Goal: Transaction & Acquisition: Subscribe to service/newsletter

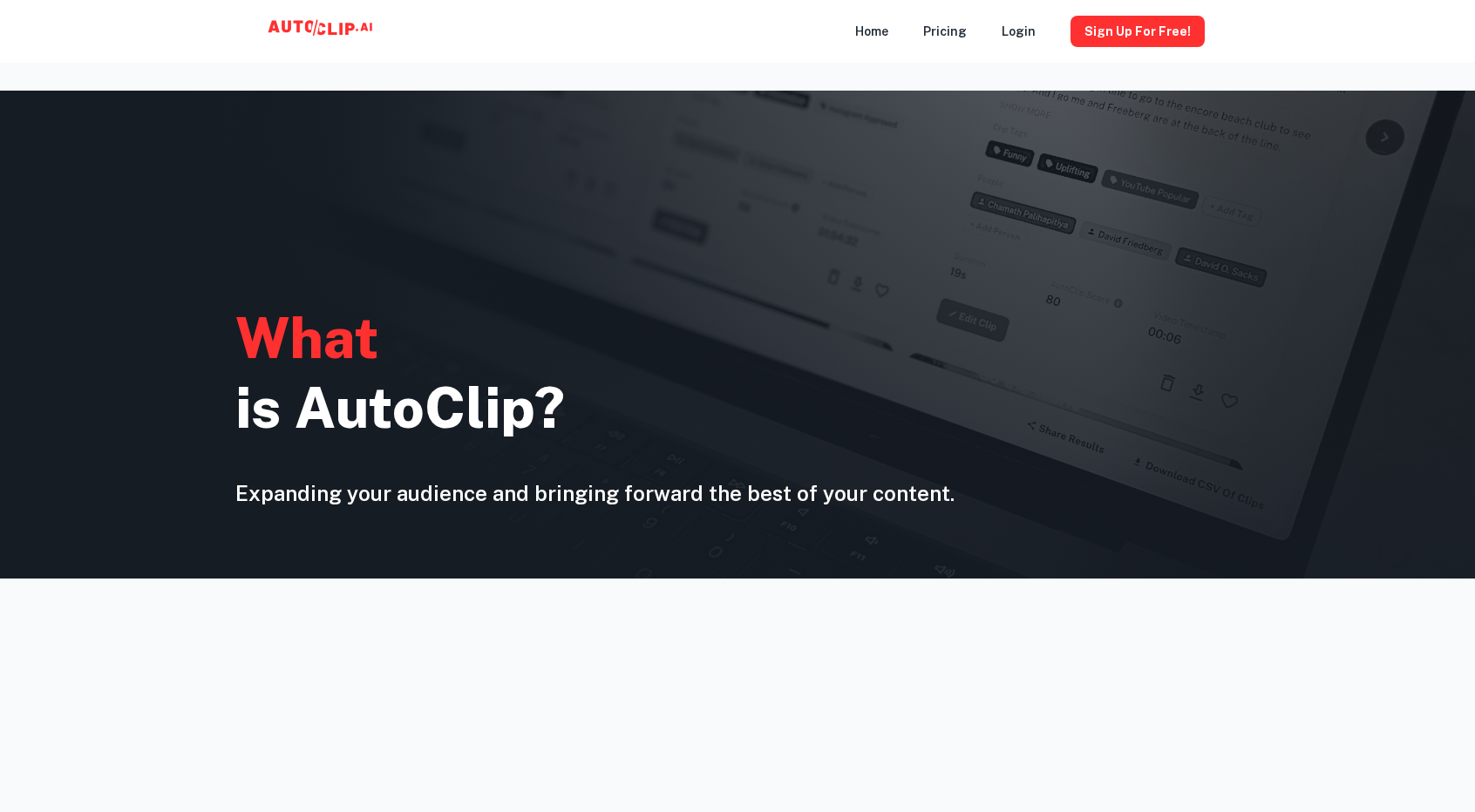
click at [1040, 66] on main "W h a t i s A u t o C l i p ? Expanding your audience and bringing forward the …" at bounding box center [737, 713] width 1475 height 1398
click at [1114, 34] on button "Sign Up for free!" at bounding box center [1137, 31] width 134 height 31
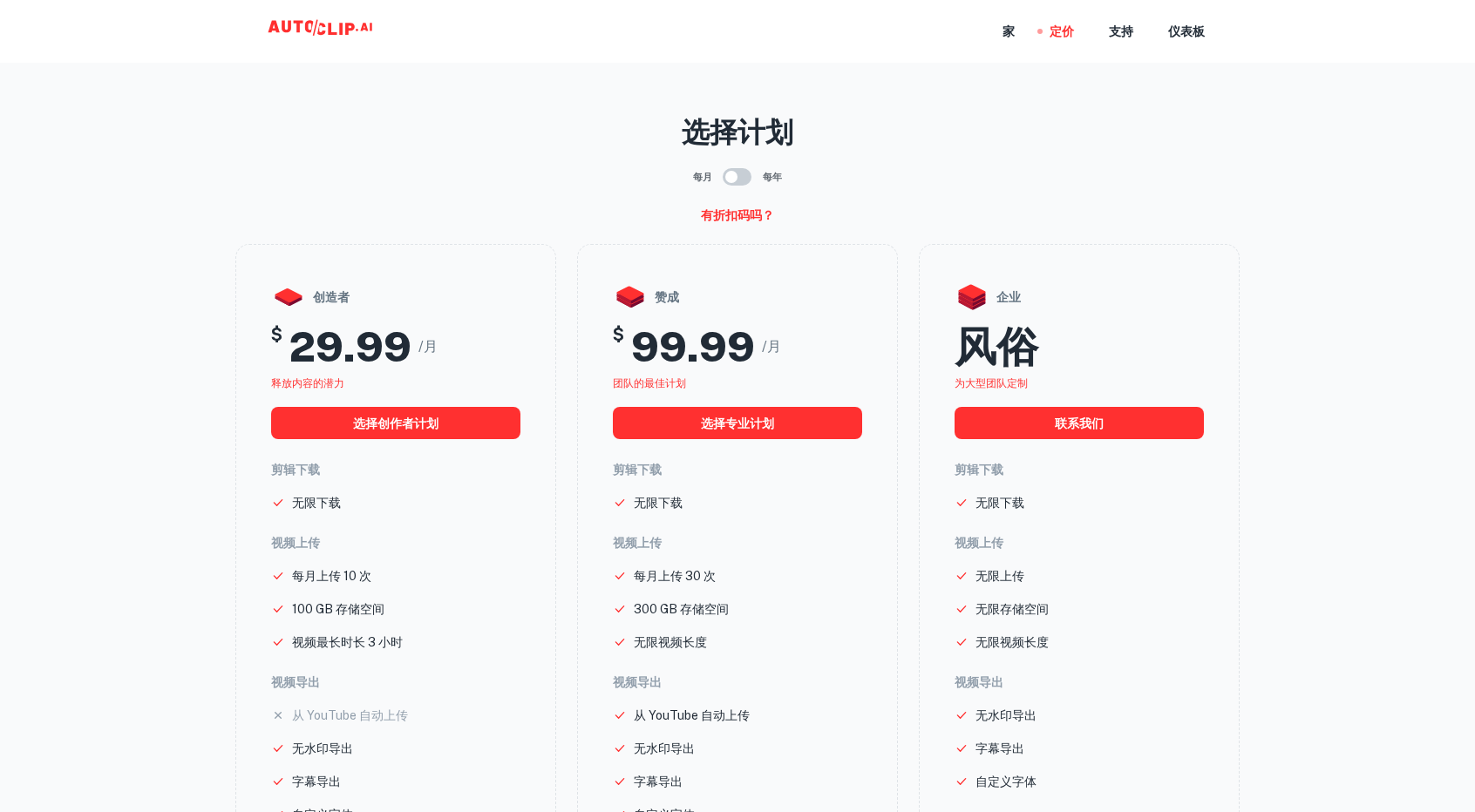
click at [1027, 35] on nav "家 定价 支持 仪表板" at bounding box center [1103, 31] width 202 height 63
click at [1000, 27] on div "家 定价 支持 仪表板" at bounding box center [737, 31] width 1046 height 63
click at [1022, 33] on nav "家 定价 支持 仪表板" at bounding box center [1103, 31] width 202 height 63
click at [1013, 29] on font "家" at bounding box center [1008, 33] width 12 height 14
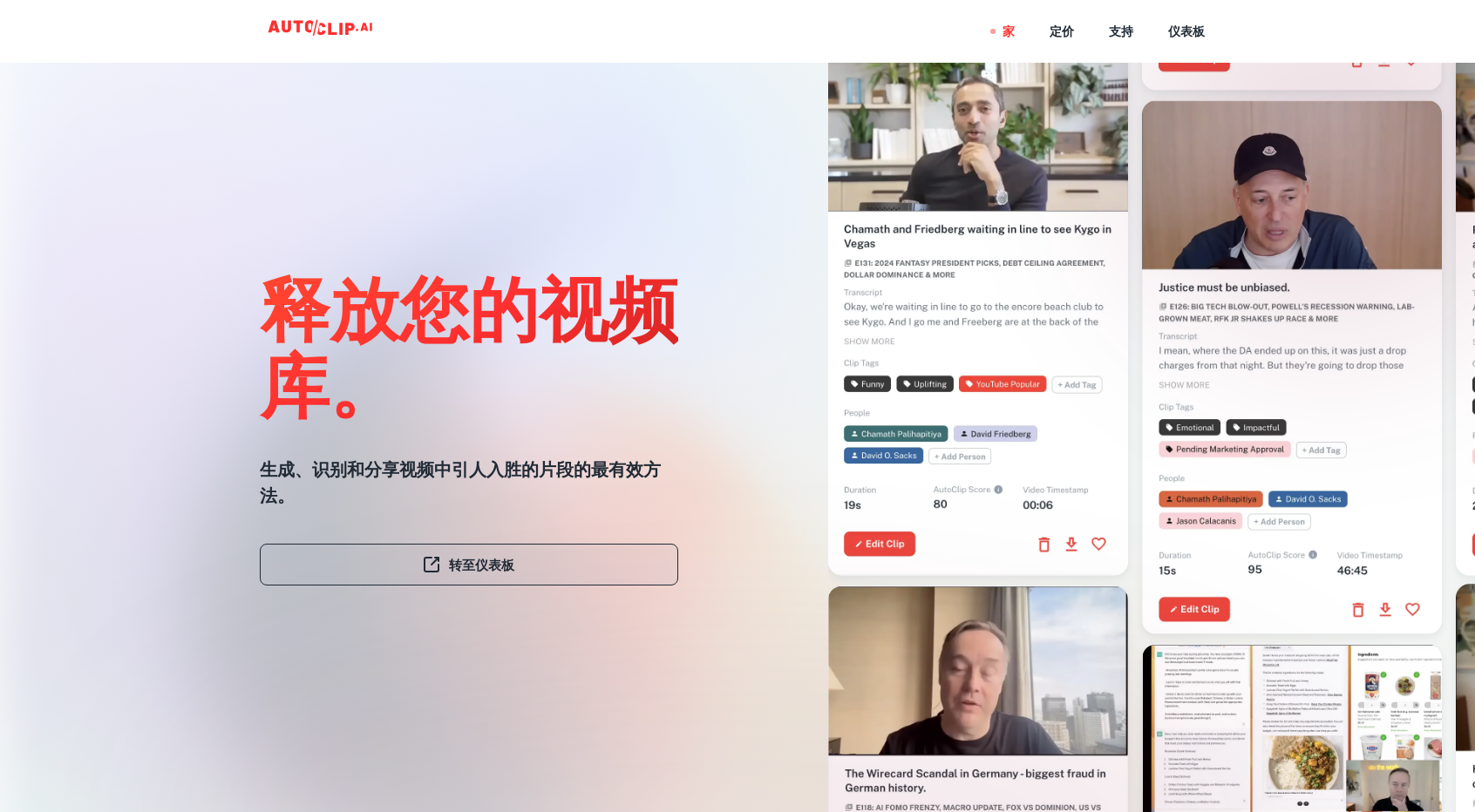
click at [474, 580] on link "转至仪表板" at bounding box center [469, 564] width 419 height 42
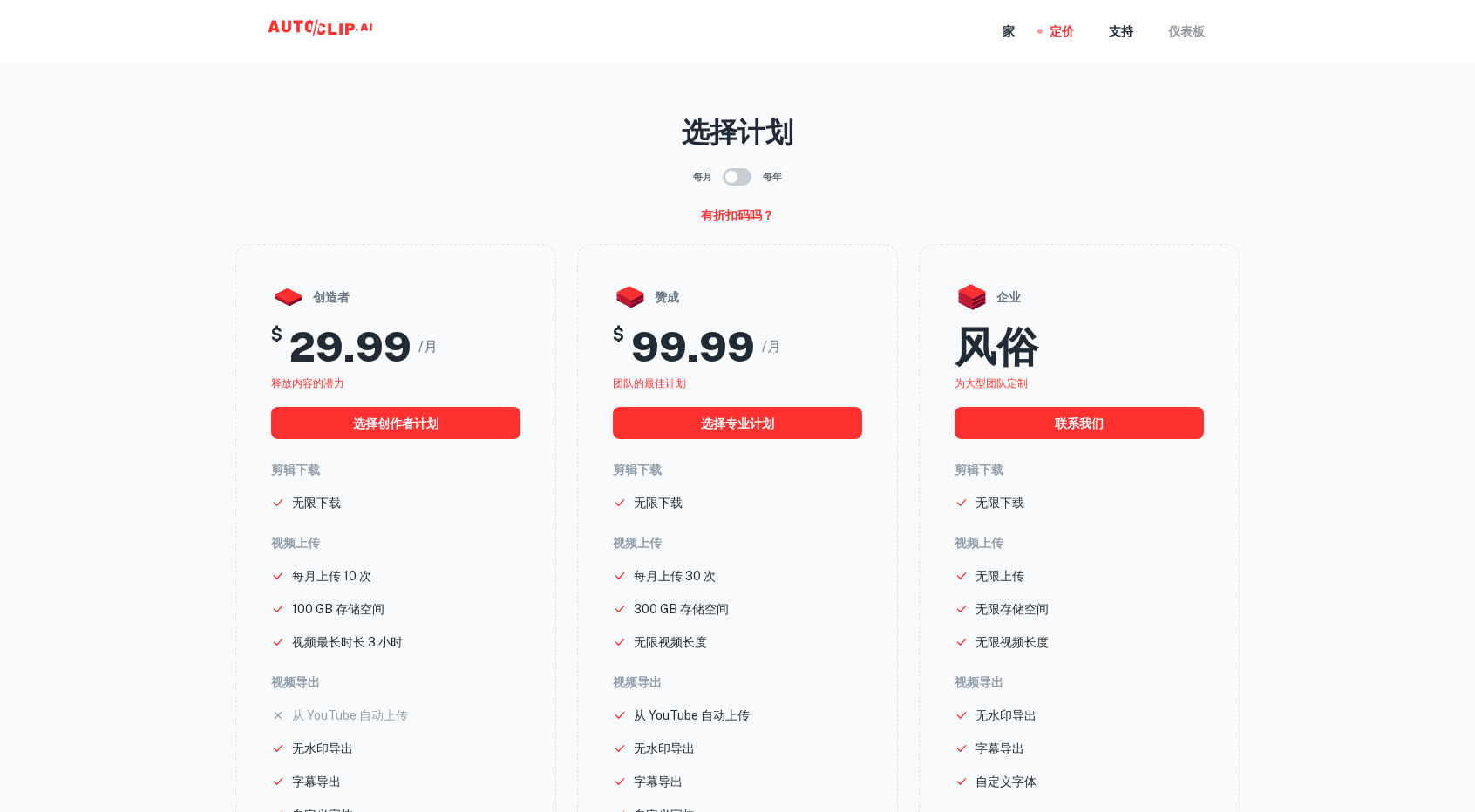
click at [1188, 38] on font "仪表板" at bounding box center [1186, 33] width 36 height 14
click at [1016, 77] on main "选择计划 每月 每年 有折扣码吗？ 创造者 $ 29.99 /月 释放内容的潜力 选择创作者计划 剪辑下载 无限下载 视频上传 每月上传 10 次 100 G…" at bounding box center [737, 568] width 1475 height 1109
click at [1125, 26] on font "支持" at bounding box center [1121, 33] width 25 height 14
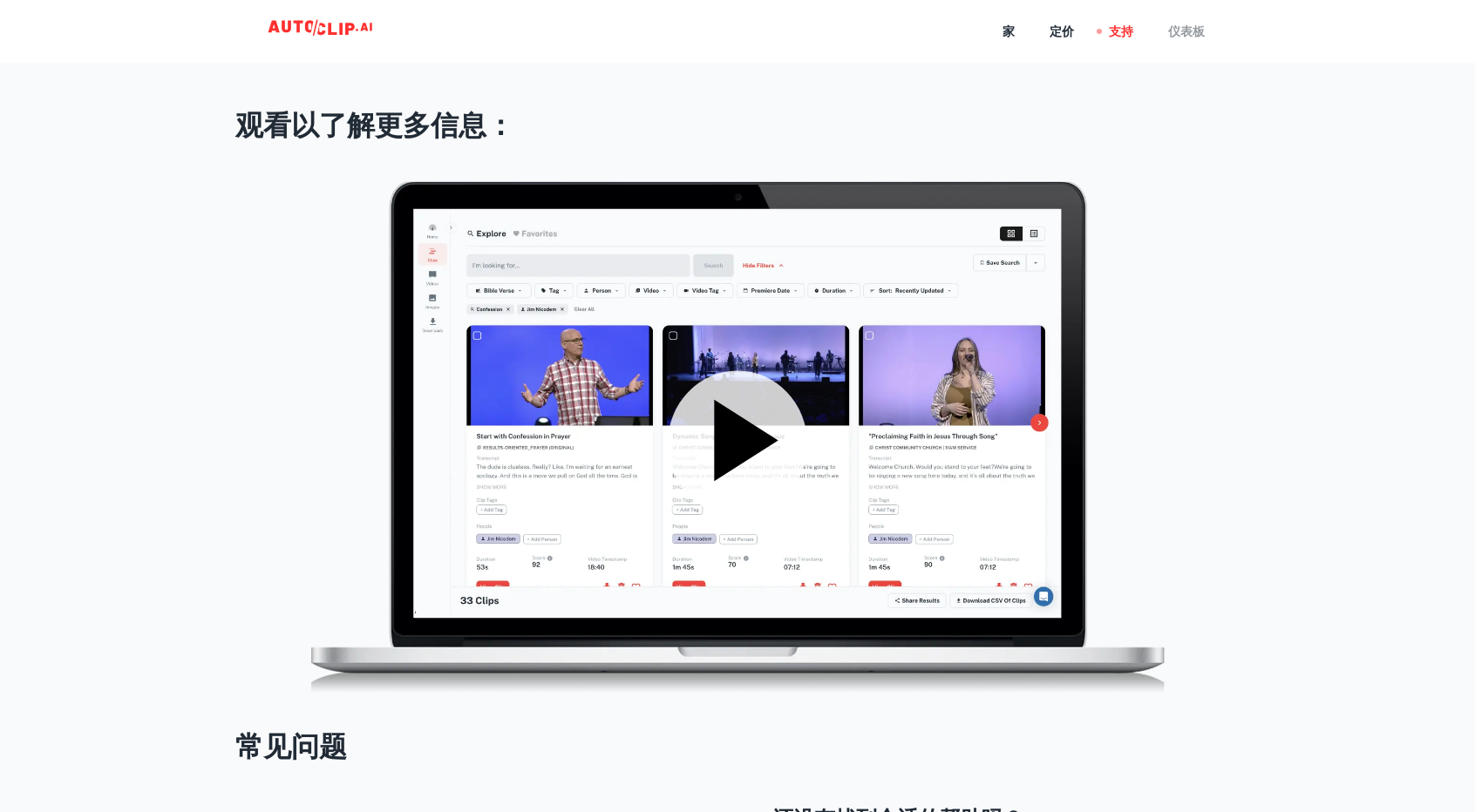
click at [1196, 39] on font "仪表板" at bounding box center [1186, 33] width 36 height 14
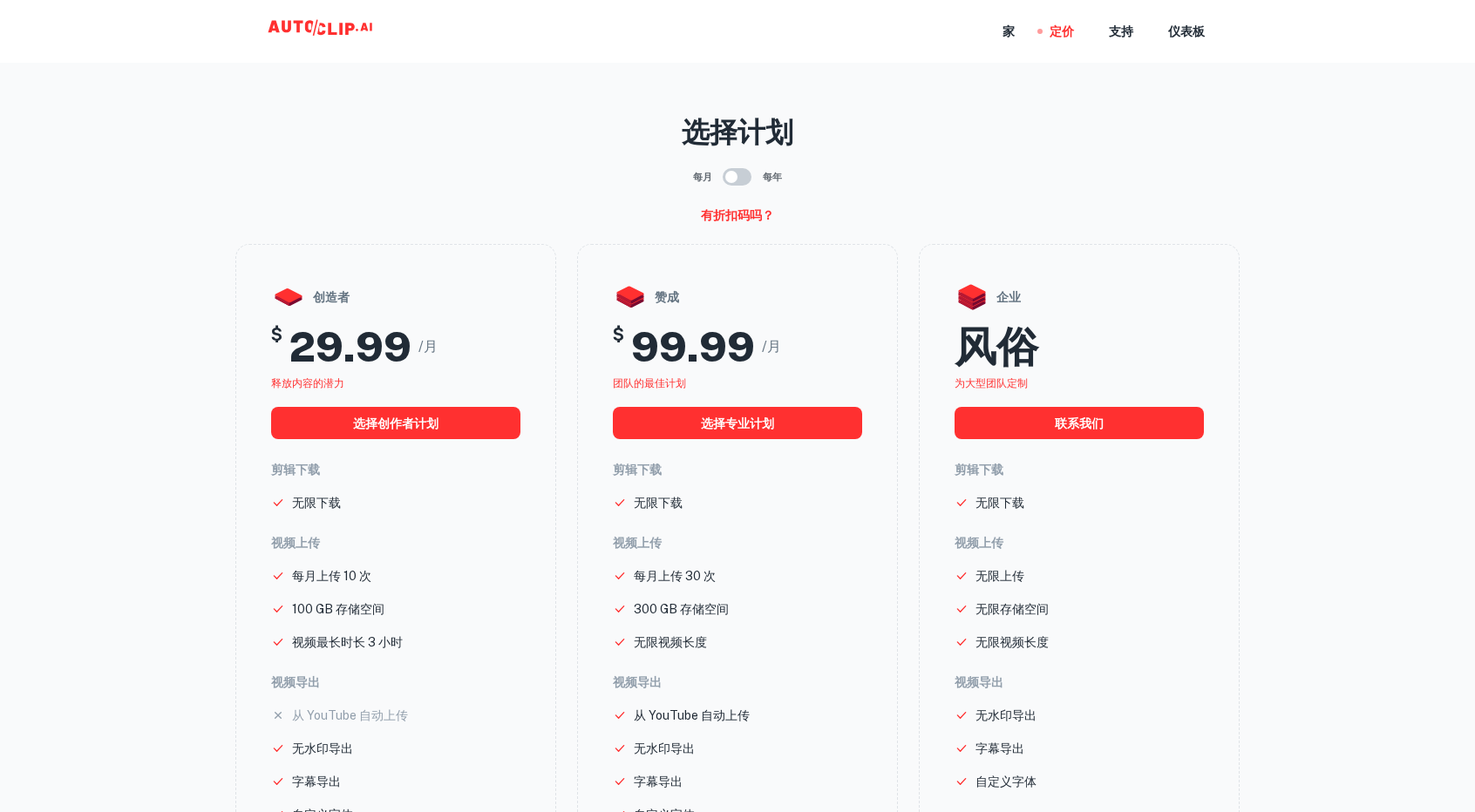
drag, startPoint x: 1031, startPoint y: 28, endPoint x: 1019, endPoint y: 32, distance: 12.6
click at [1025, 30] on nav "家 定价 支持 仪表板" at bounding box center [1103, 31] width 202 height 63
click at [1014, 28] on font "家" at bounding box center [1008, 33] width 12 height 14
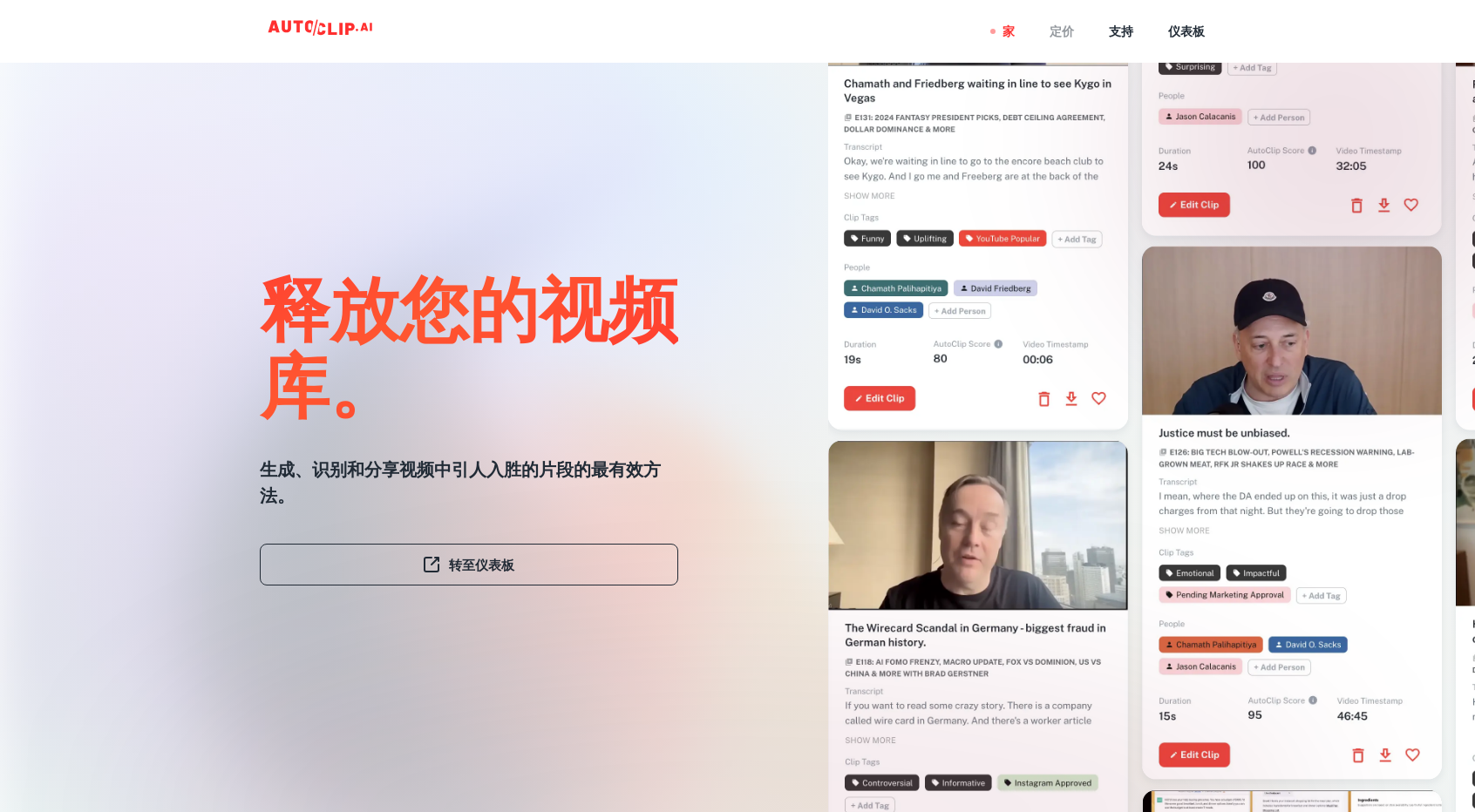
click at [1063, 28] on font "定价" at bounding box center [1062, 33] width 25 height 14
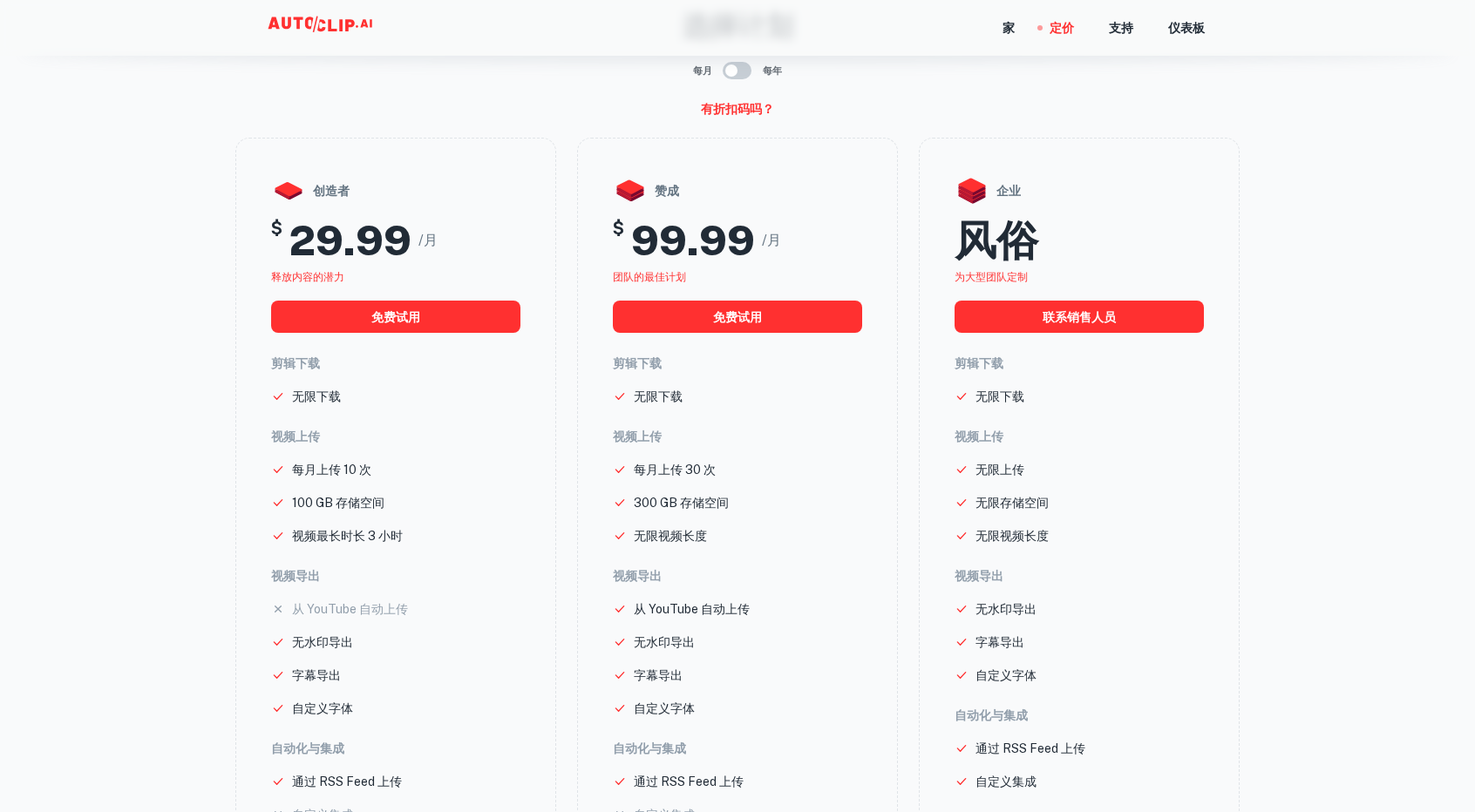
scroll to position [87, 0]
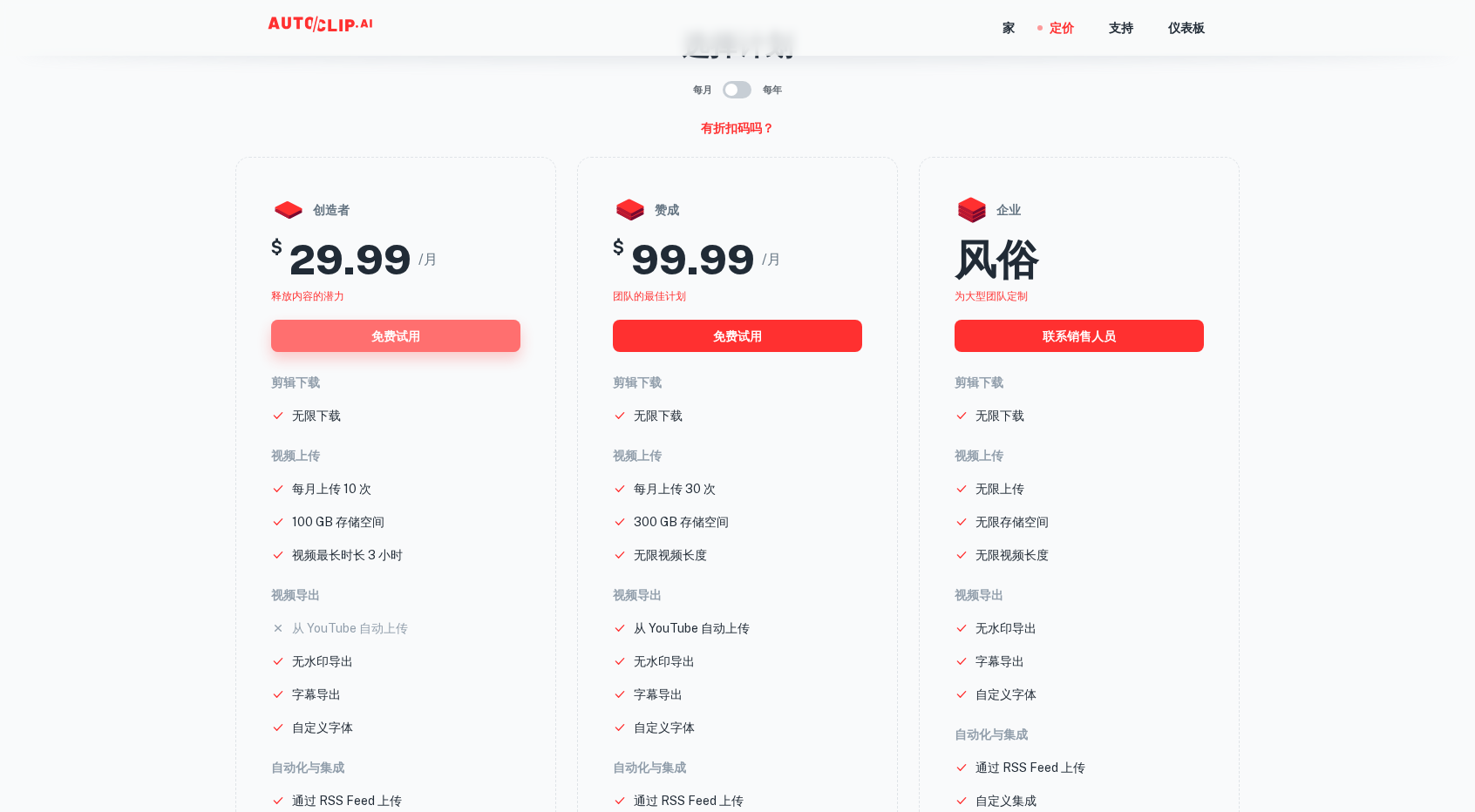
click at [437, 338] on button "免费试用" at bounding box center [396, 336] width 249 height 32
